Goal: Navigation & Orientation: Understand site structure

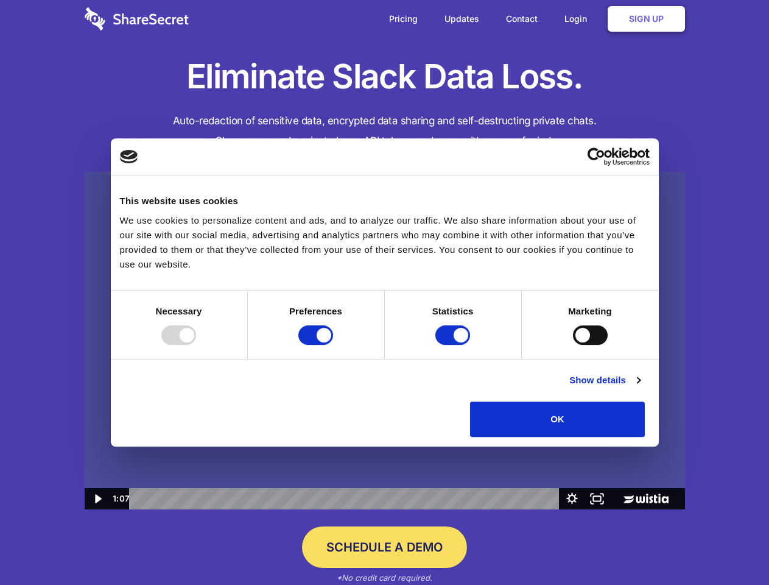
click at [196, 345] on div at bounding box center [178, 334] width 35 height 19
click at [333, 345] on input "Preferences" at bounding box center [315, 334] width 35 height 19
checkbox input "false"
click at [454, 345] on input "Statistics" at bounding box center [453, 334] width 35 height 19
checkbox input "false"
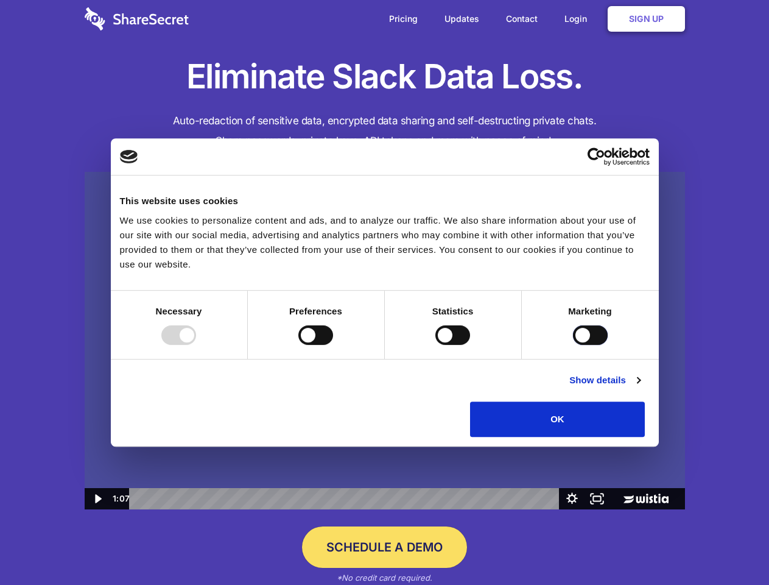
click at [573, 345] on input "Marketing" at bounding box center [590, 334] width 35 height 19
checkbox input "true"
click at [640, 387] on link "Show details" at bounding box center [605, 380] width 71 height 15
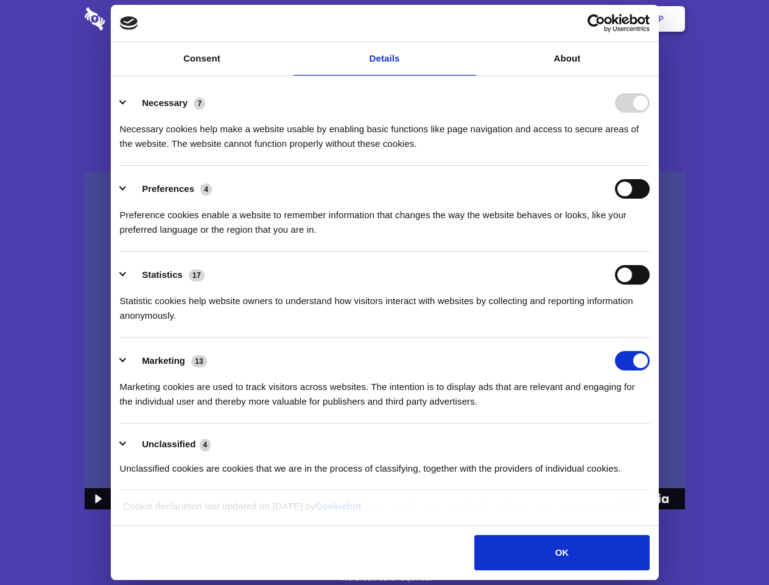
click at [655, 441] on ul "Necessary 7 Necessary cookies help make a website usable by enabling basic func…" at bounding box center [384, 285] width 541 height 411
click at [385, 237] on div "Preference cookies enable a website to remember information that changes the wa…" at bounding box center [385, 218] width 530 height 38
click at [385, 284] on div "Statistics 17" at bounding box center [385, 274] width 530 height 19
